Goal: Task Accomplishment & Management: Manage account settings

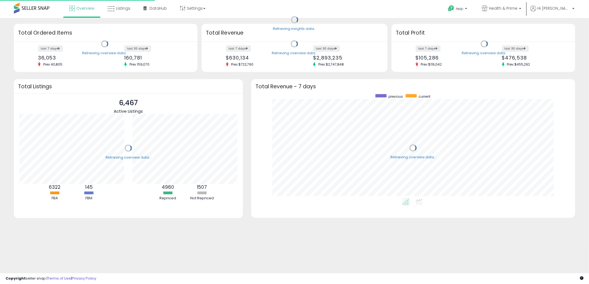
scroll to position [104, 312]
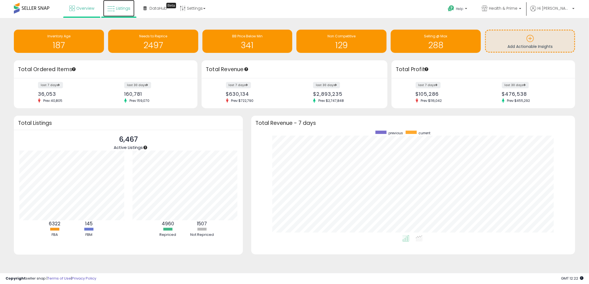
click at [123, 10] on span "Listings" at bounding box center [123, 9] width 14 height 6
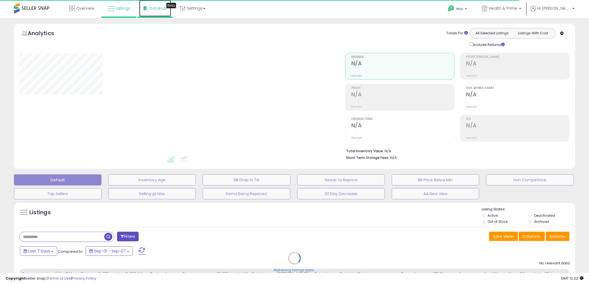
click at [164, 9] on span "DataHub" at bounding box center [157, 9] width 17 height 6
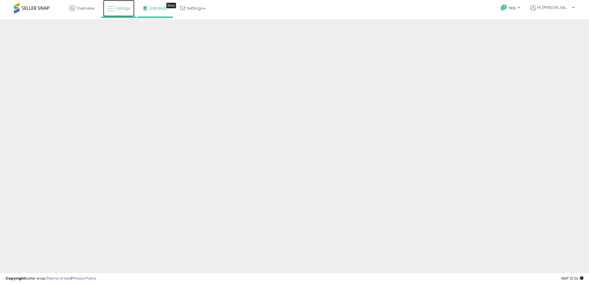
click at [120, 10] on span "Listings" at bounding box center [123, 9] width 14 height 6
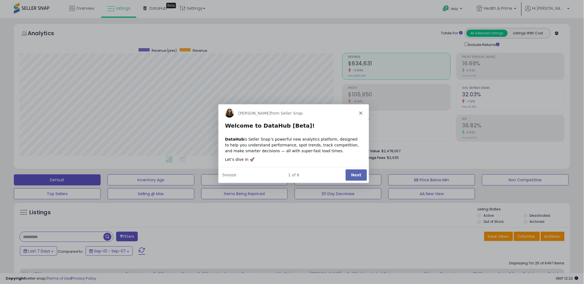
scroll to position [114, 323]
click at [359, 115] on div "[PERSON_NAME] from Seller Snap" at bounding box center [293, 113] width 151 height 18
click at [357, 178] on button "Next" at bounding box center [355, 174] width 21 height 11
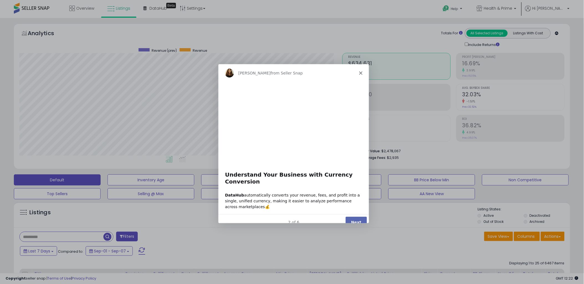
scroll to position [0, 0]
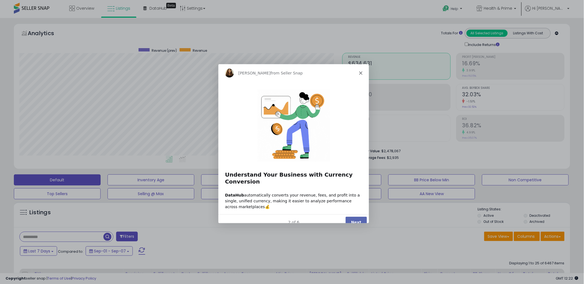
click at [356, 219] on button "Next" at bounding box center [355, 221] width 21 height 11
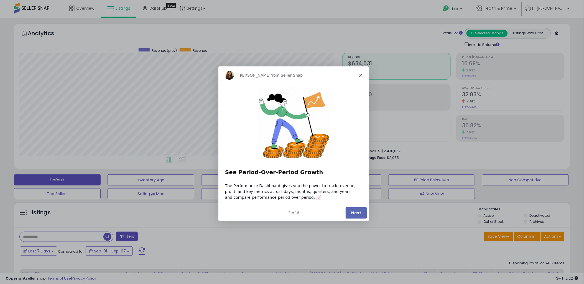
click at [353, 214] on button "Next" at bounding box center [355, 212] width 21 height 11
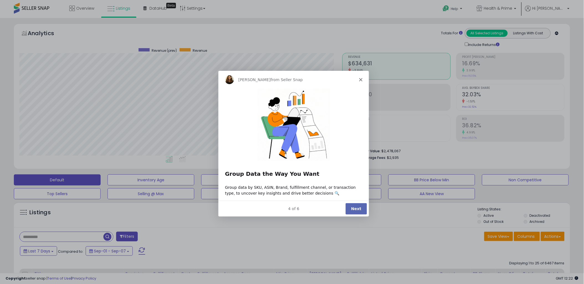
drag, startPoint x: 364, startPoint y: 73, endPoint x: 361, endPoint y: 78, distance: 5.8
click at [364, 75] on div "[PERSON_NAME] from Seller Snap" at bounding box center [293, 79] width 151 height 18
click at [360, 79] on polygon "Close" at bounding box center [360, 79] width 3 height 3
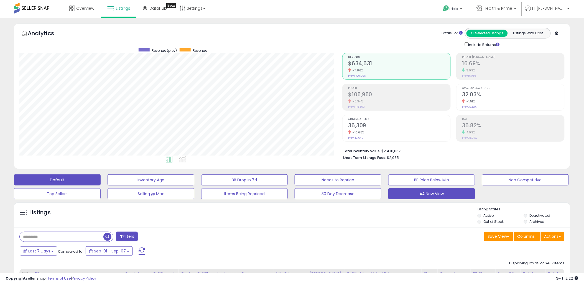
click at [436, 199] on button "AA New View" at bounding box center [431, 193] width 87 height 11
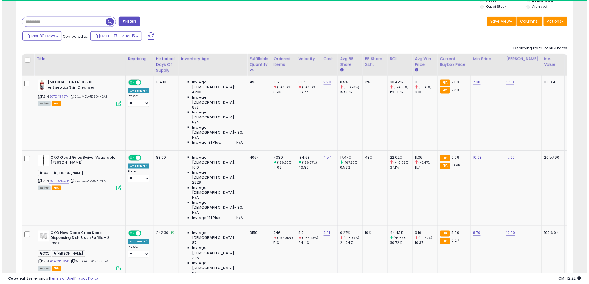
scroll to position [114, 323]
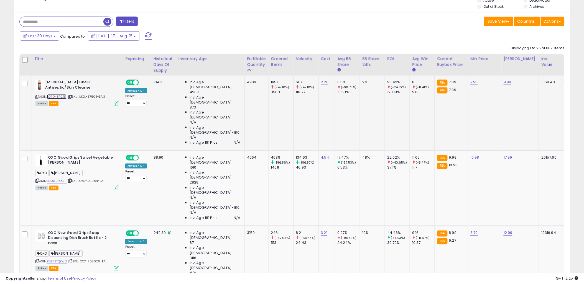
click at [58, 97] on link "B07D48R2TN" at bounding box center [57, 96] width 20 height 5
click at [116, 104] on icon at bounding box center [116, 103] width 5 height 5
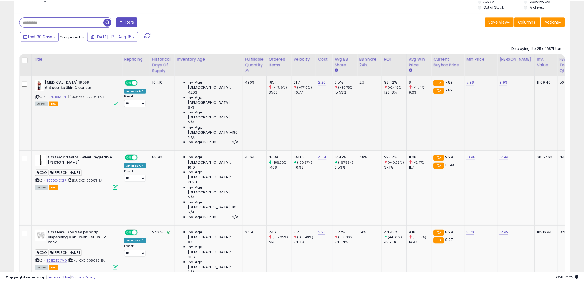
scroll to position [114, 325]
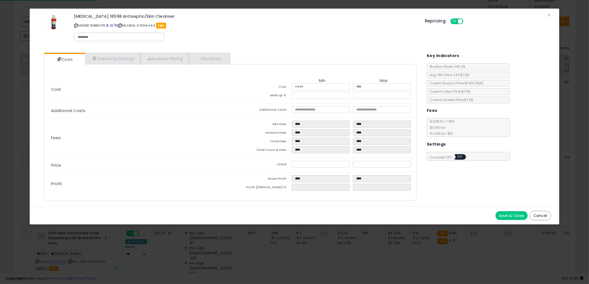
select select "**********"
select select "******"
select select "**********"
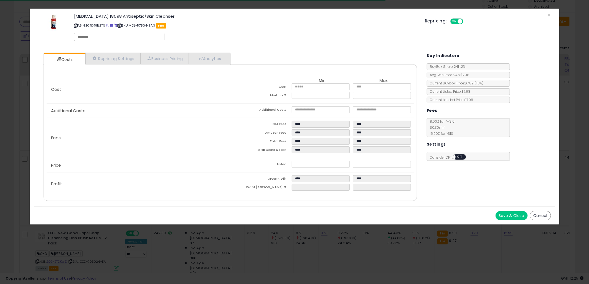
select select "**********"
click at [112, 58] on link "Repricing Settings" at bounding box center [112, 58] width 55 height 11
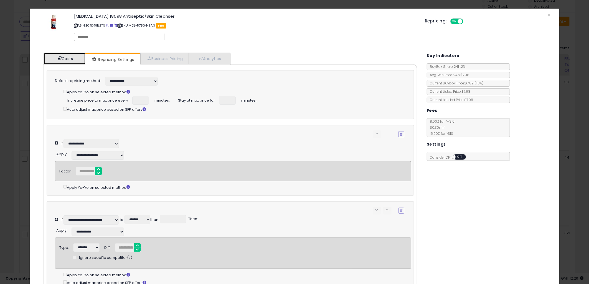
click at [77, 54] on link "Costs" at bounding box center [65, 58] width 42 height 11
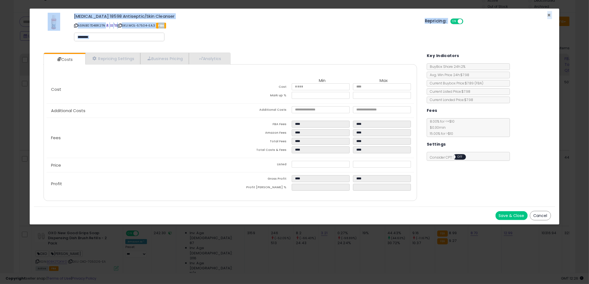
click at [547, 15] on div "× Close [MEDICAL_DATA] 18598 Antiseptic/Skin Cleanser ASIN: B07D48R2TN | SKU: M…" at bounding box center [294, 29] width 521 height 40
click at [549, 14] on span "×" at bounding box center [549, 15] width 4 height 8
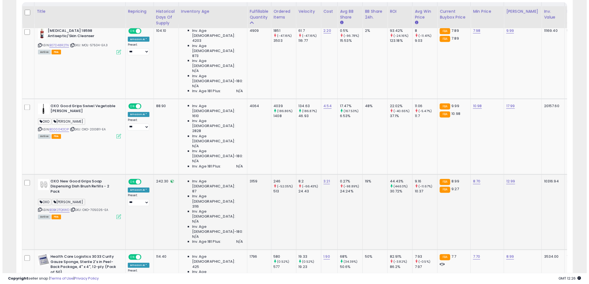
scroll to position [277, 0]
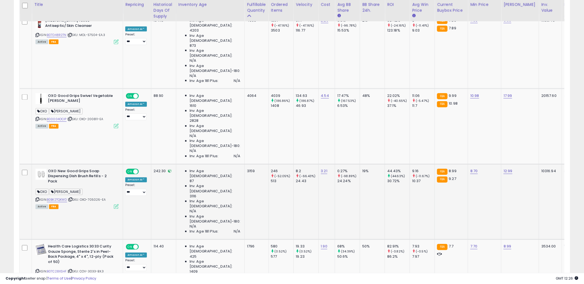
click at [116, 205] on icon at bounding box center [116, 207] width 5 height 5
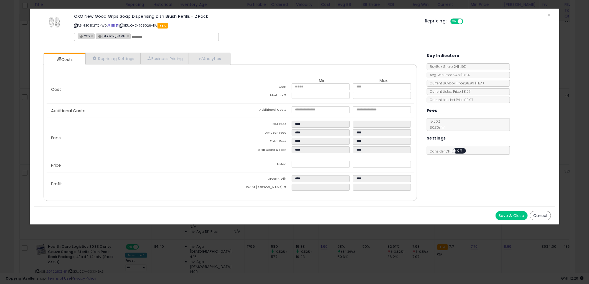
click at [116, 26] on p "ASIN: B0BK2TQKWD | SKU: OXO-705026-EA FBA" at bounding box center [245, 25] width 342 height 9
click at [113, 26] on span at bounding box center [112, 25] width 3 height 3
click at [549, 16] on span "×" at bounding box center [549, 15] width 4 height 8
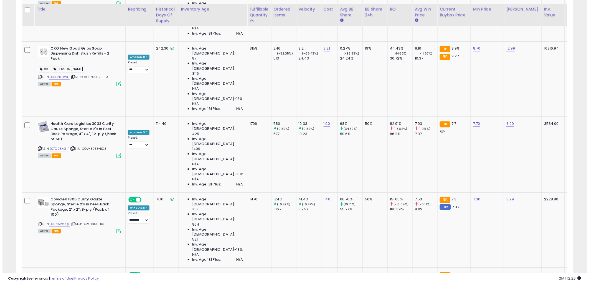
scroll to position [431, 0]
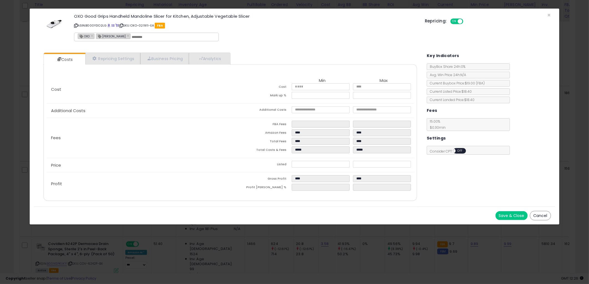
click at [536, 213] on button "Cancel" at bounding box center [540, 215] width 21 height 9
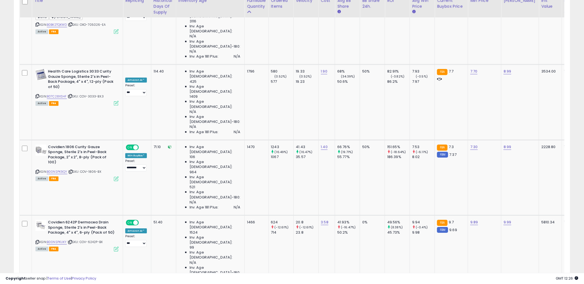
scroll to position [462, 0]
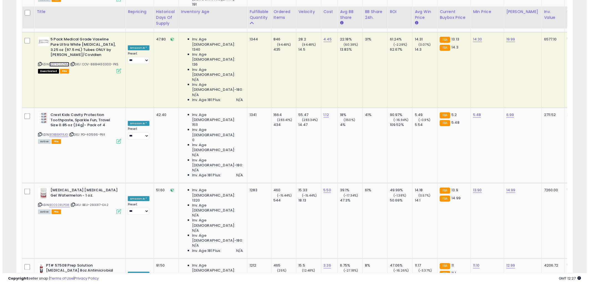
scroll to position [893, 0]
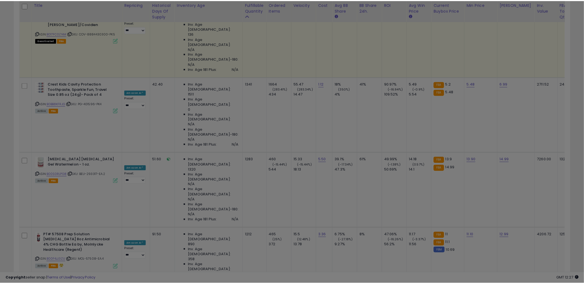
scroll to position [114, 325]
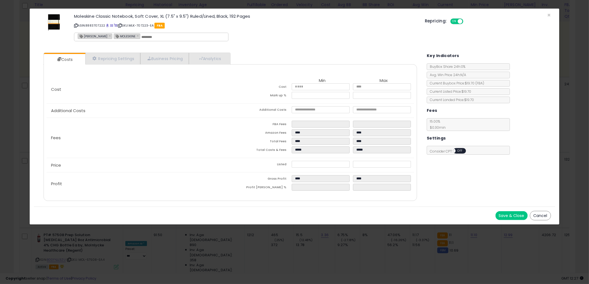
click at [110, 25] on p "ASIN: 8883707222 | SKU: MLK-707223-EA FBA" at bounding box center [245, 25] width 342 height 9
click at [108, 25] on span at bounding box center [107, 25] width 3 height 3
click at [542, 216] on button "Cancel" at bounding box center [540, 215] width 21 height 9
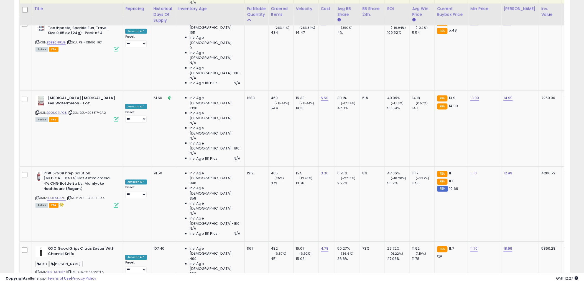
scroll to position [985, 0]
